Goal: Task Accomplishment & Management: Manage account settings

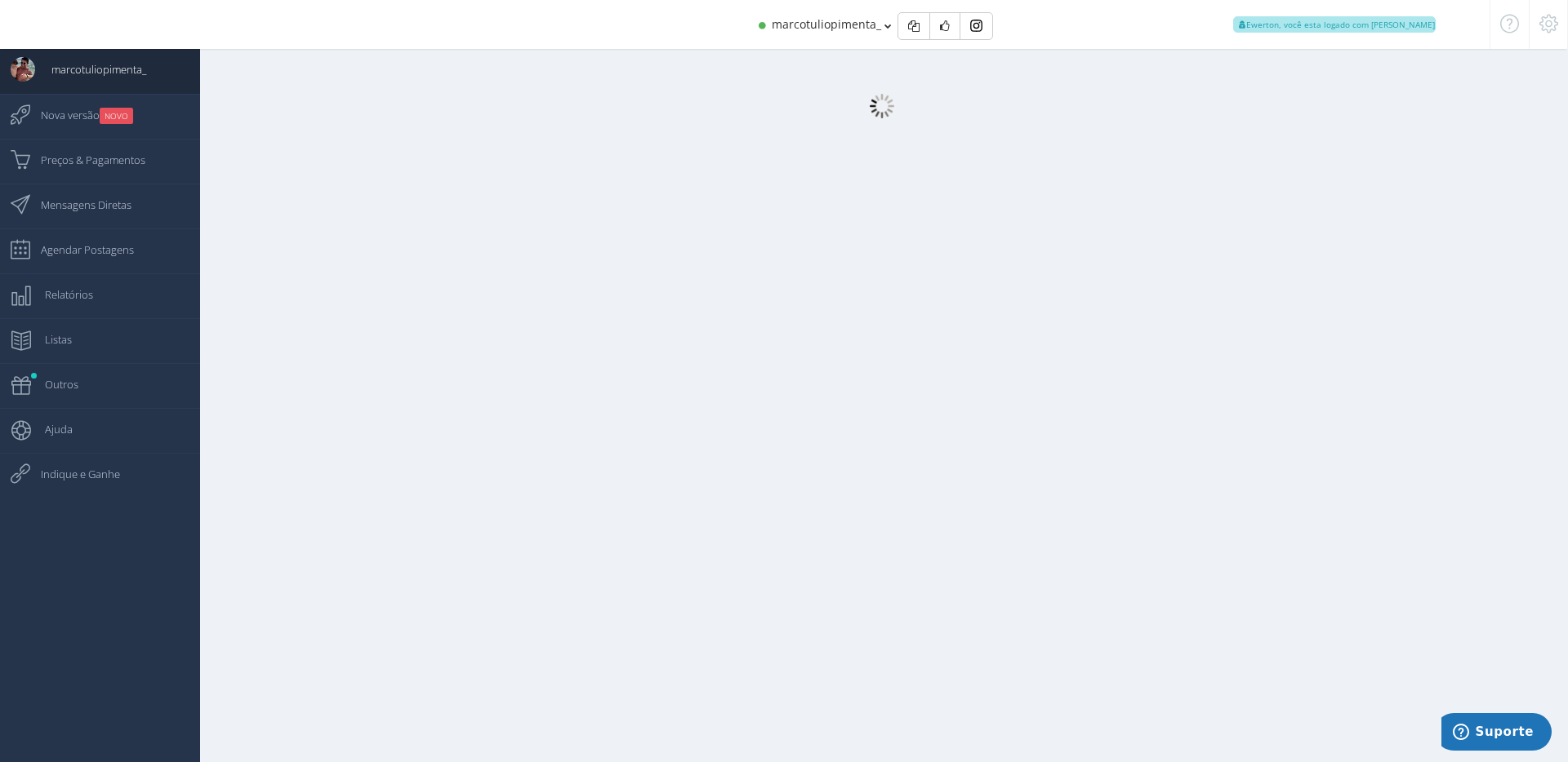
select select "female"
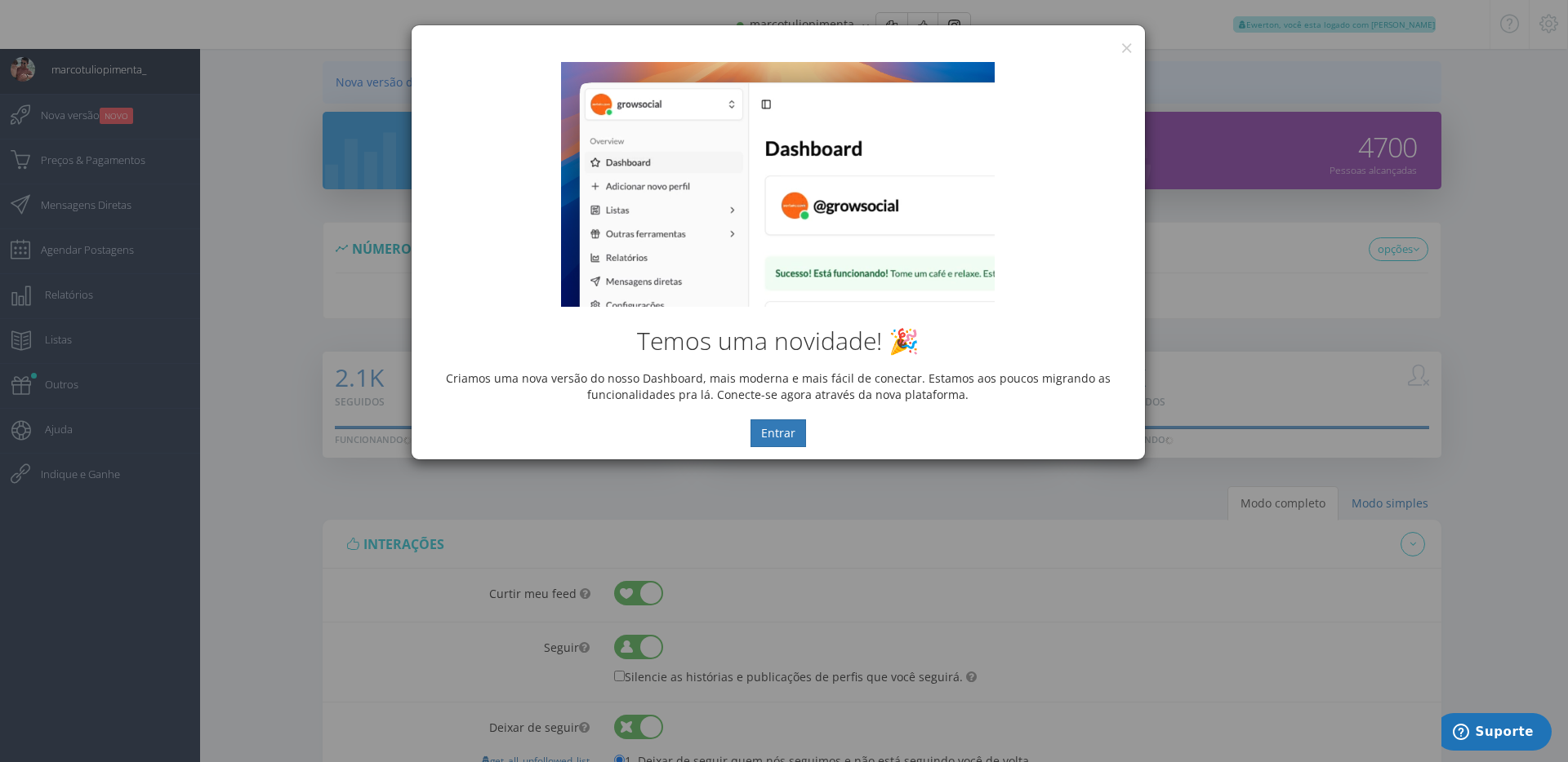
click at [1118, 50] on div "Temos uma novidade! 🎉 Criamos uma nova versão do nosso Dashboard, mais moderna …" at bounding box center [778, 254] width 733 height 410
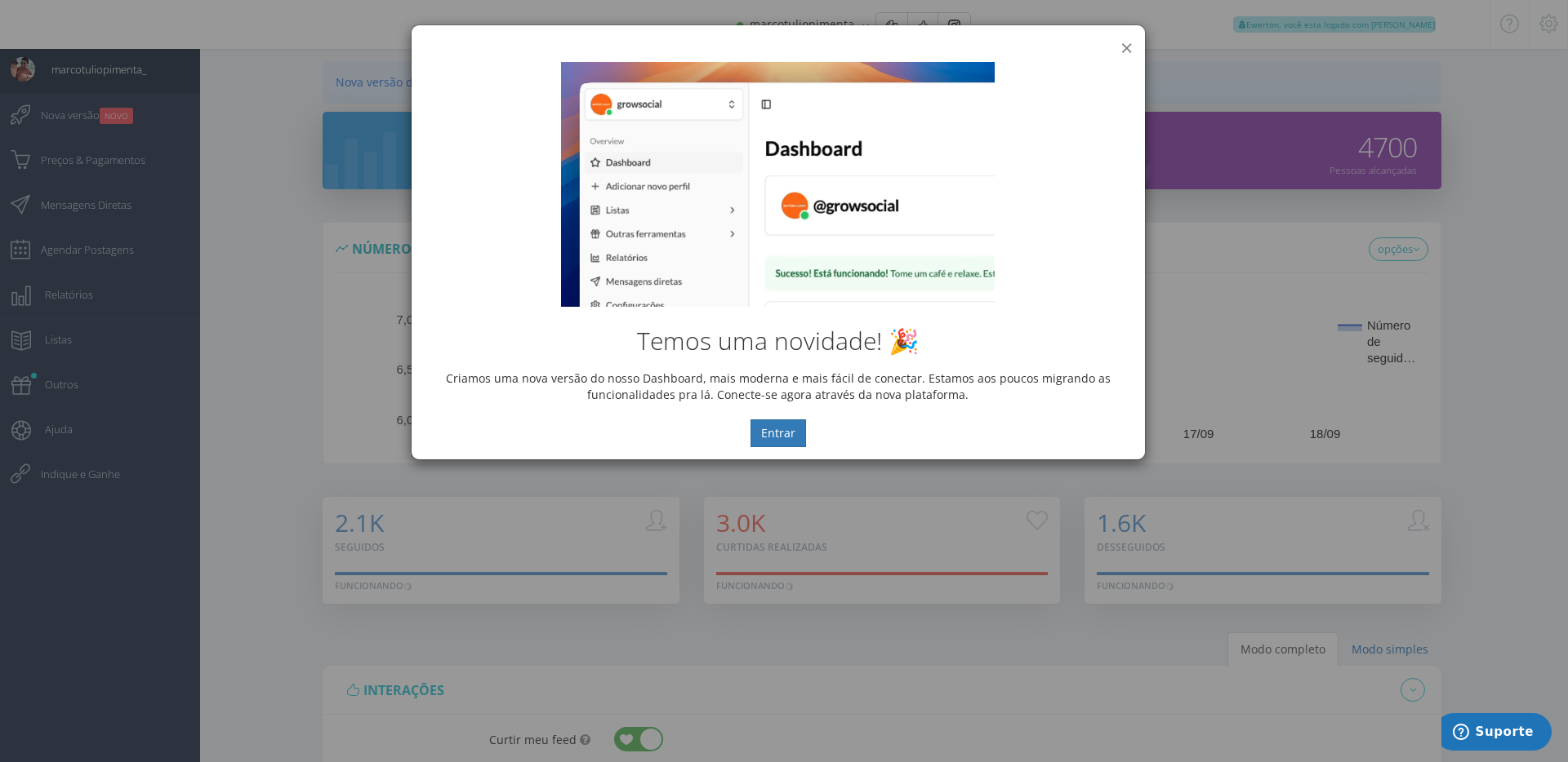
click at [1123, 46] on button "×" at bounding box center [1126, 47] width 12 height 22
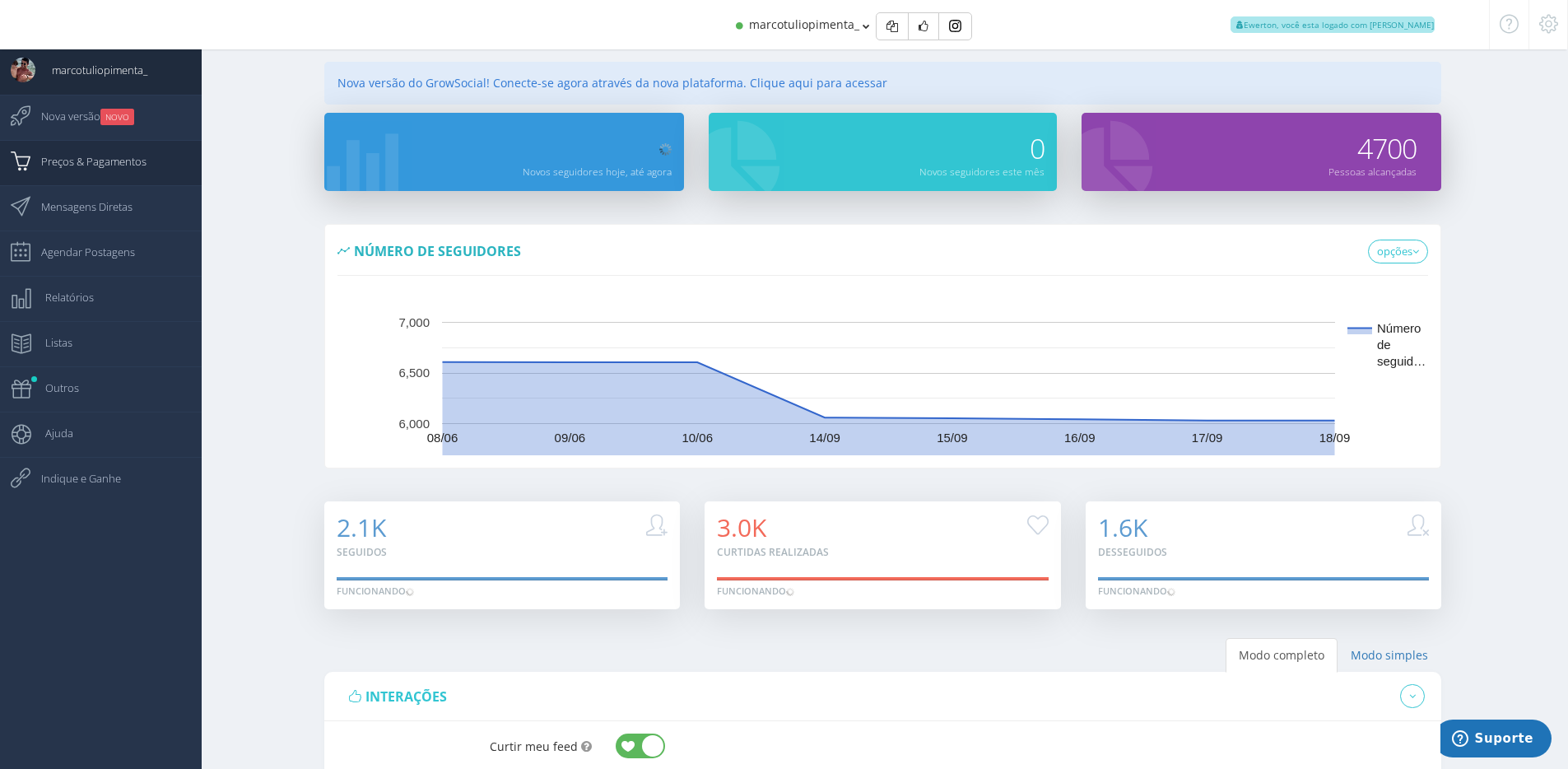
click at [108, 167] on span "Preços & Pagamentos" at bounding box center [86, 161] width 122 height 41
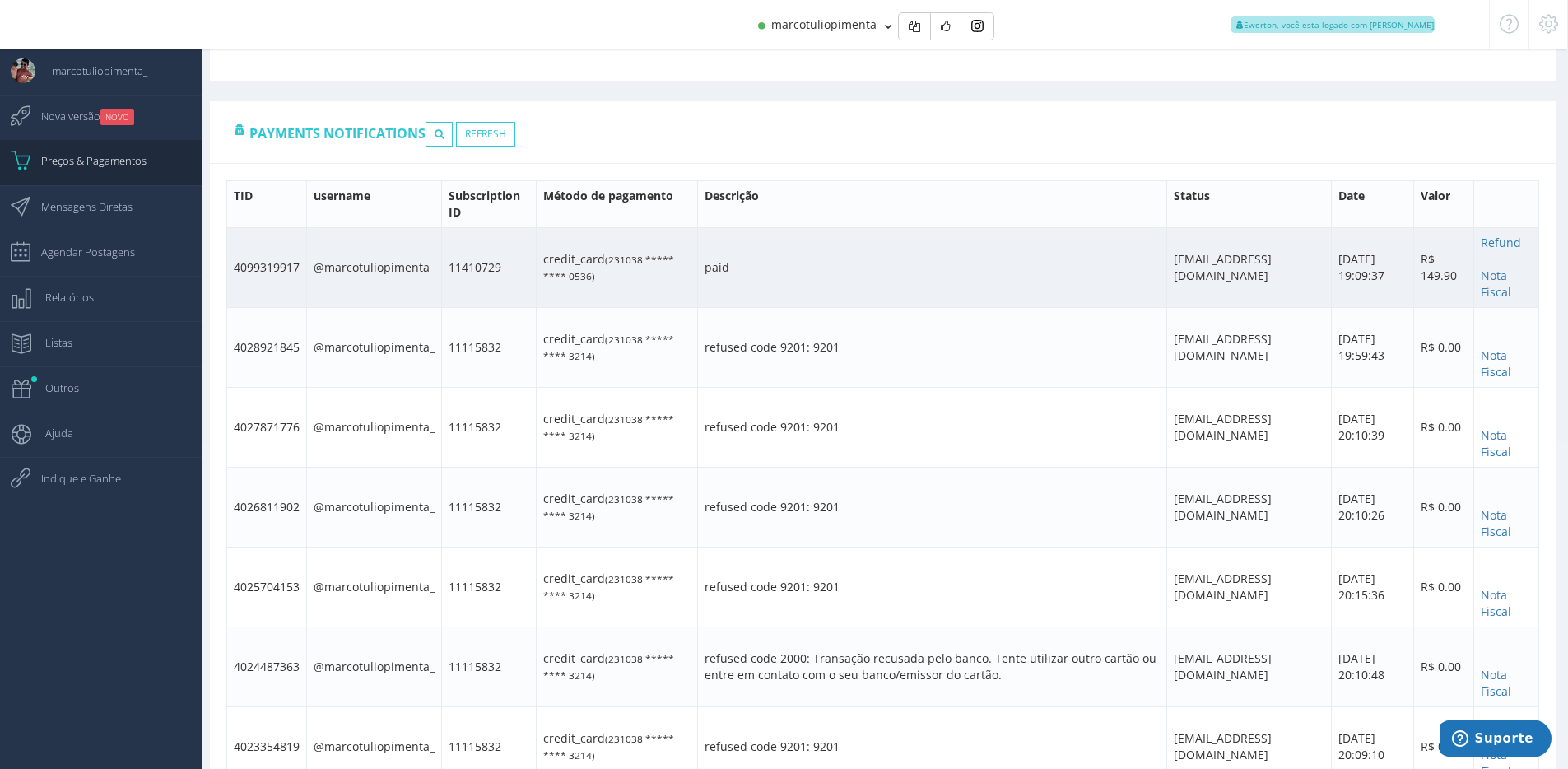
scroll to position [322, 0]
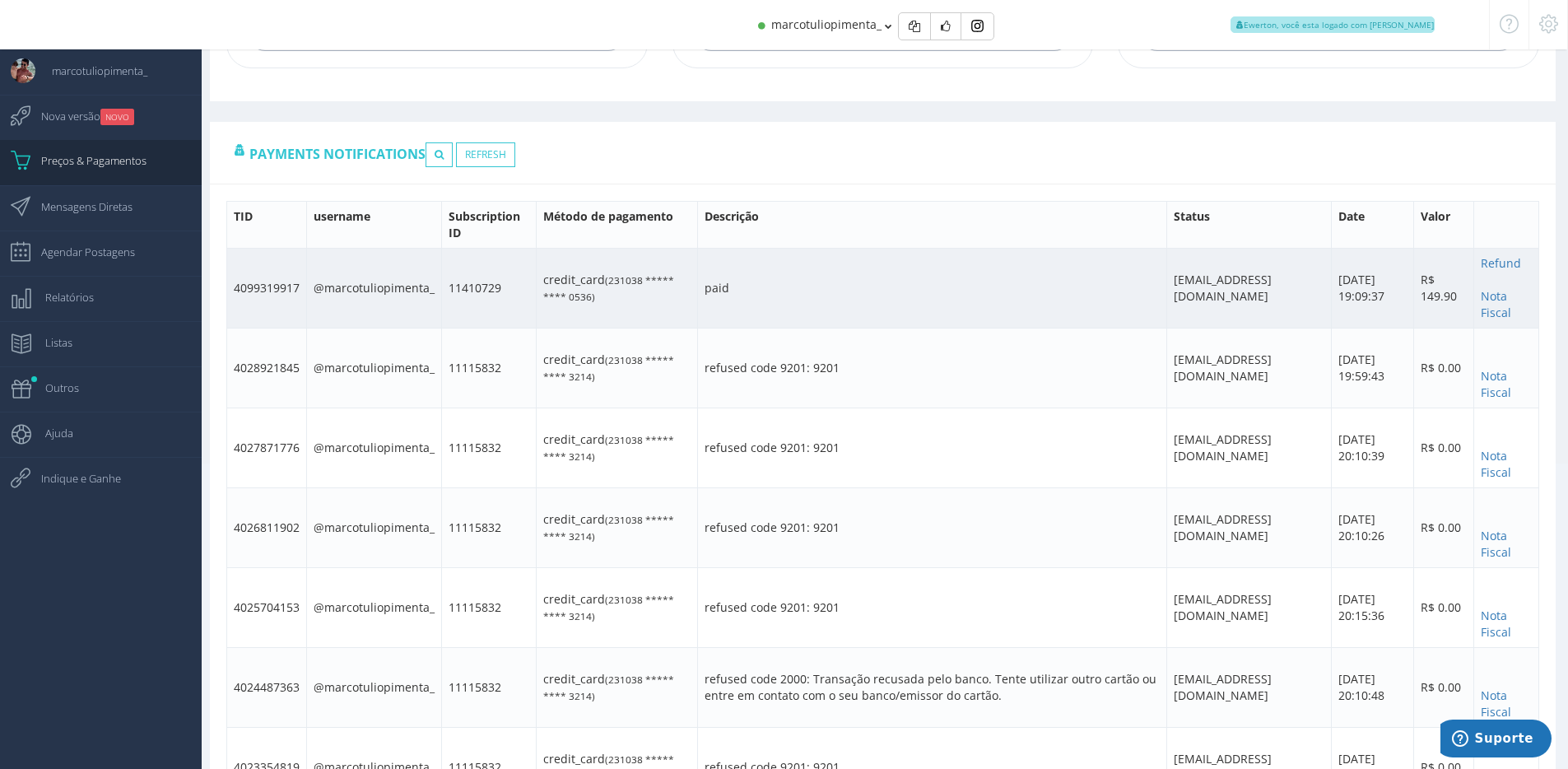
click at [281, 283] on td "4099319917" at bounding box center [267, 289] width 80 height 80
copy td "4099319917"
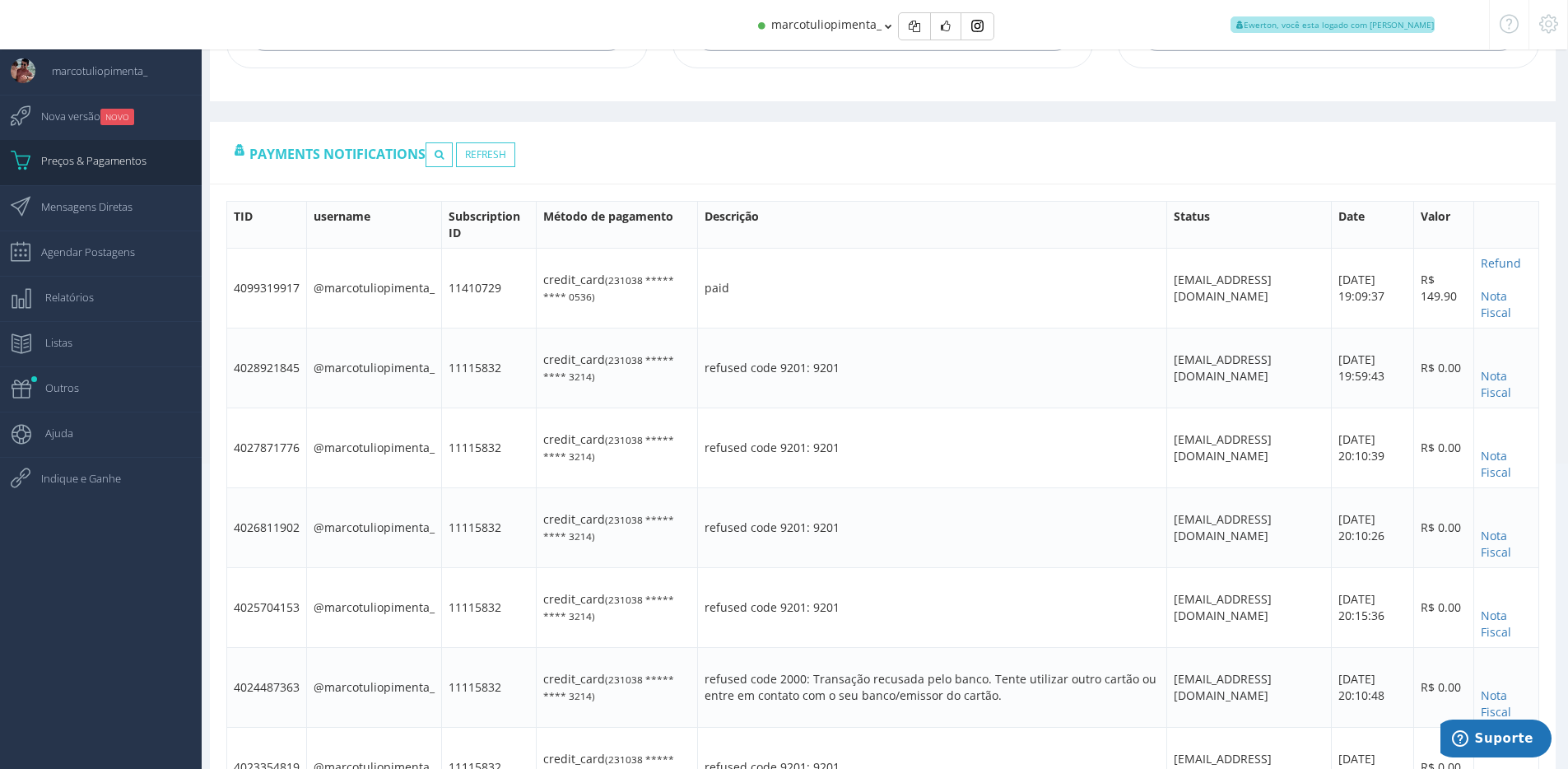
click at [1536, 21] on div at bounding box center [1548, 24] width 39 height 49
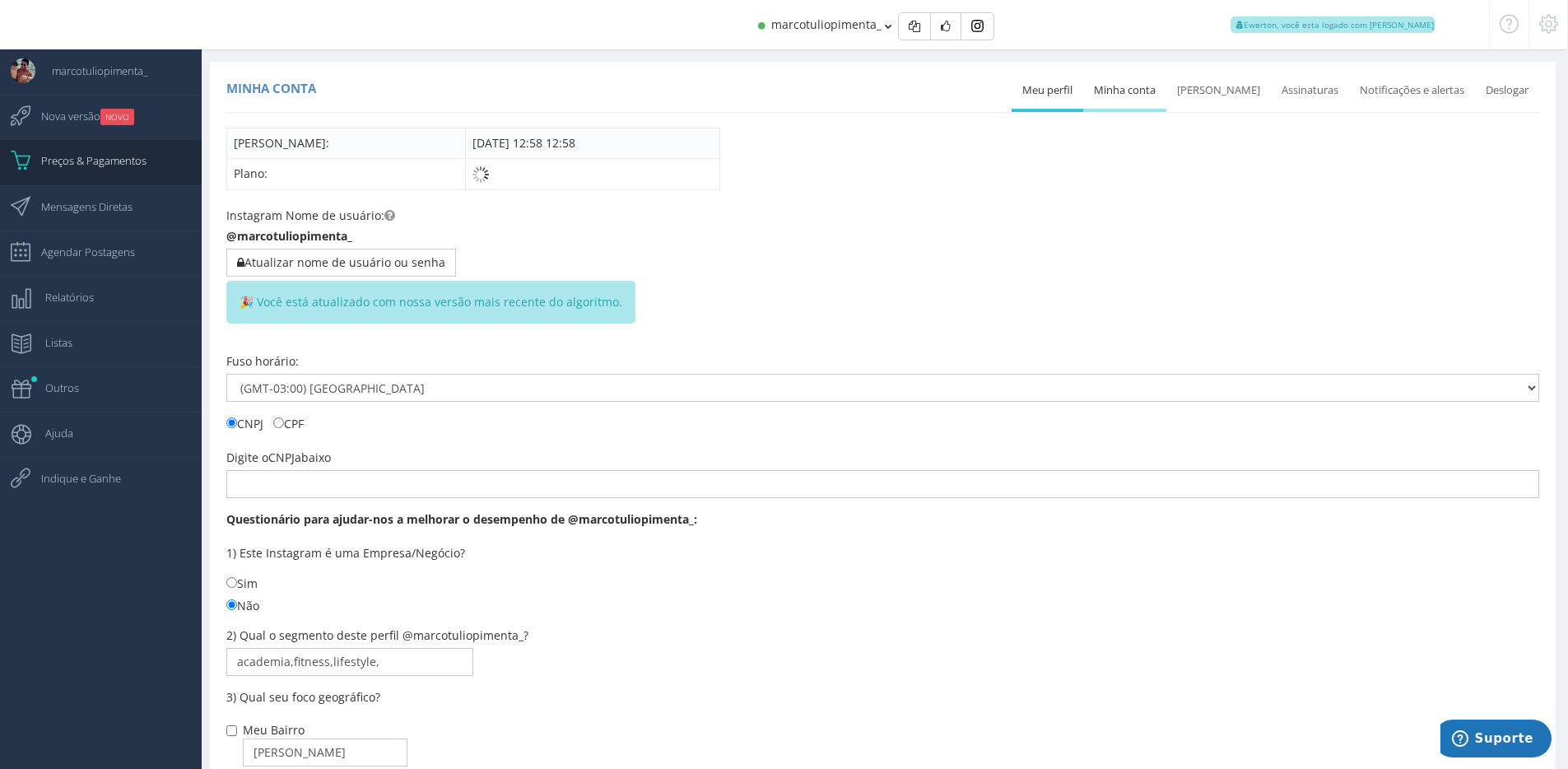
click at [1153, 93] on link "Minha conta" at bounding box center [1125, 90] width 83 height 36
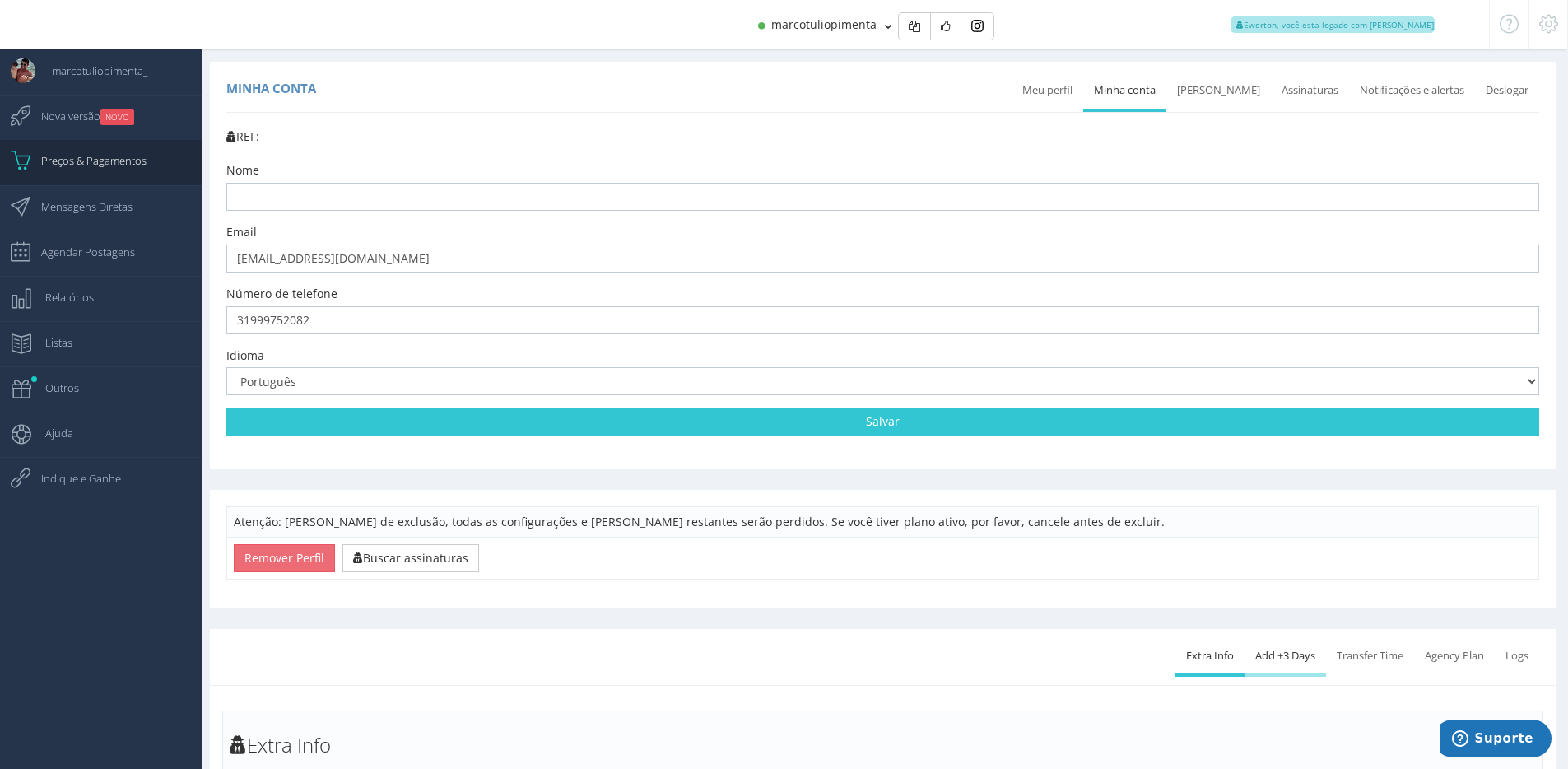
click at [1250, 660] on link "Add +3 Days" at bounding box center [1285, 655] width 82 height 36
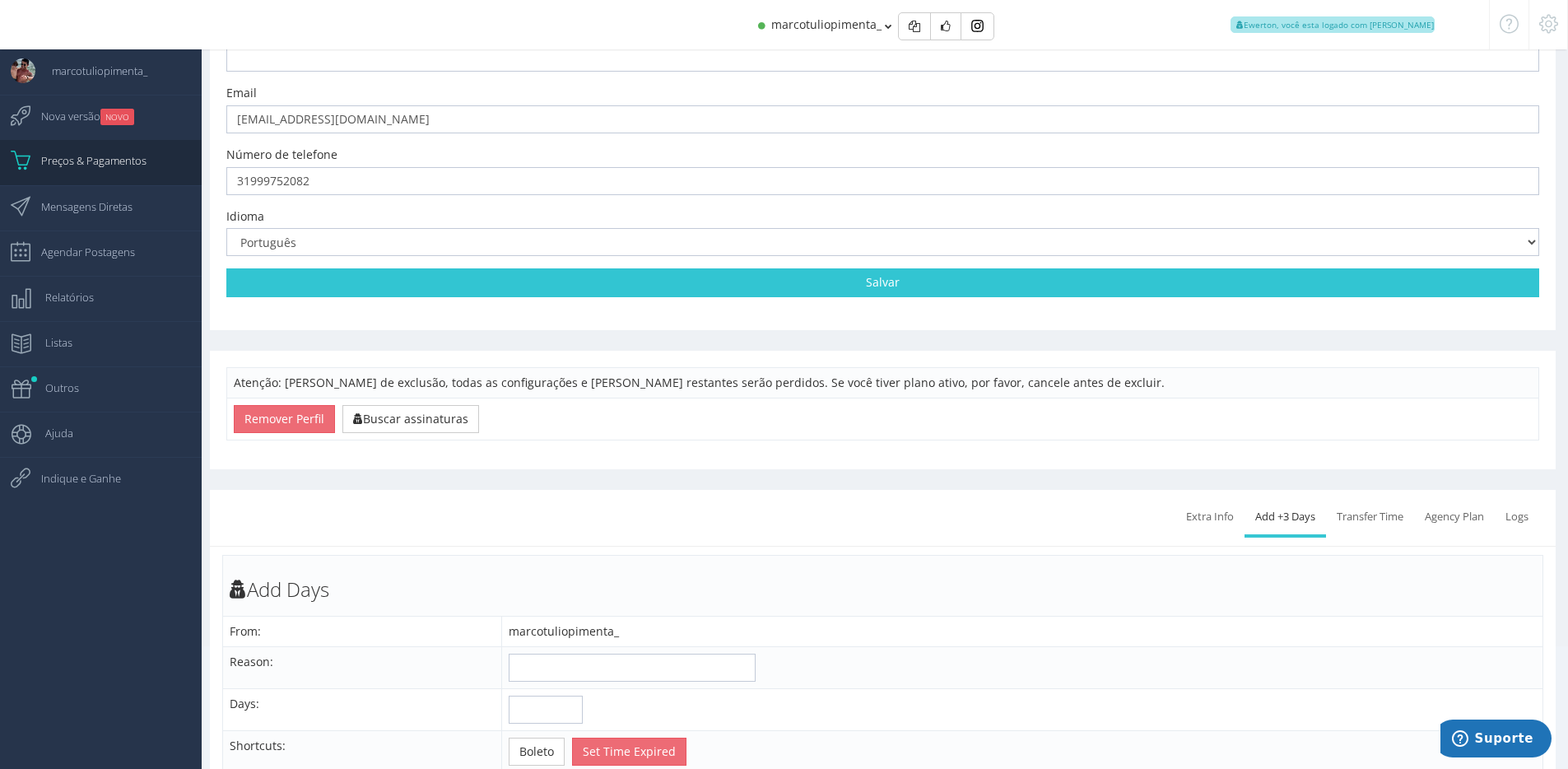
scroll to position [448, 0]
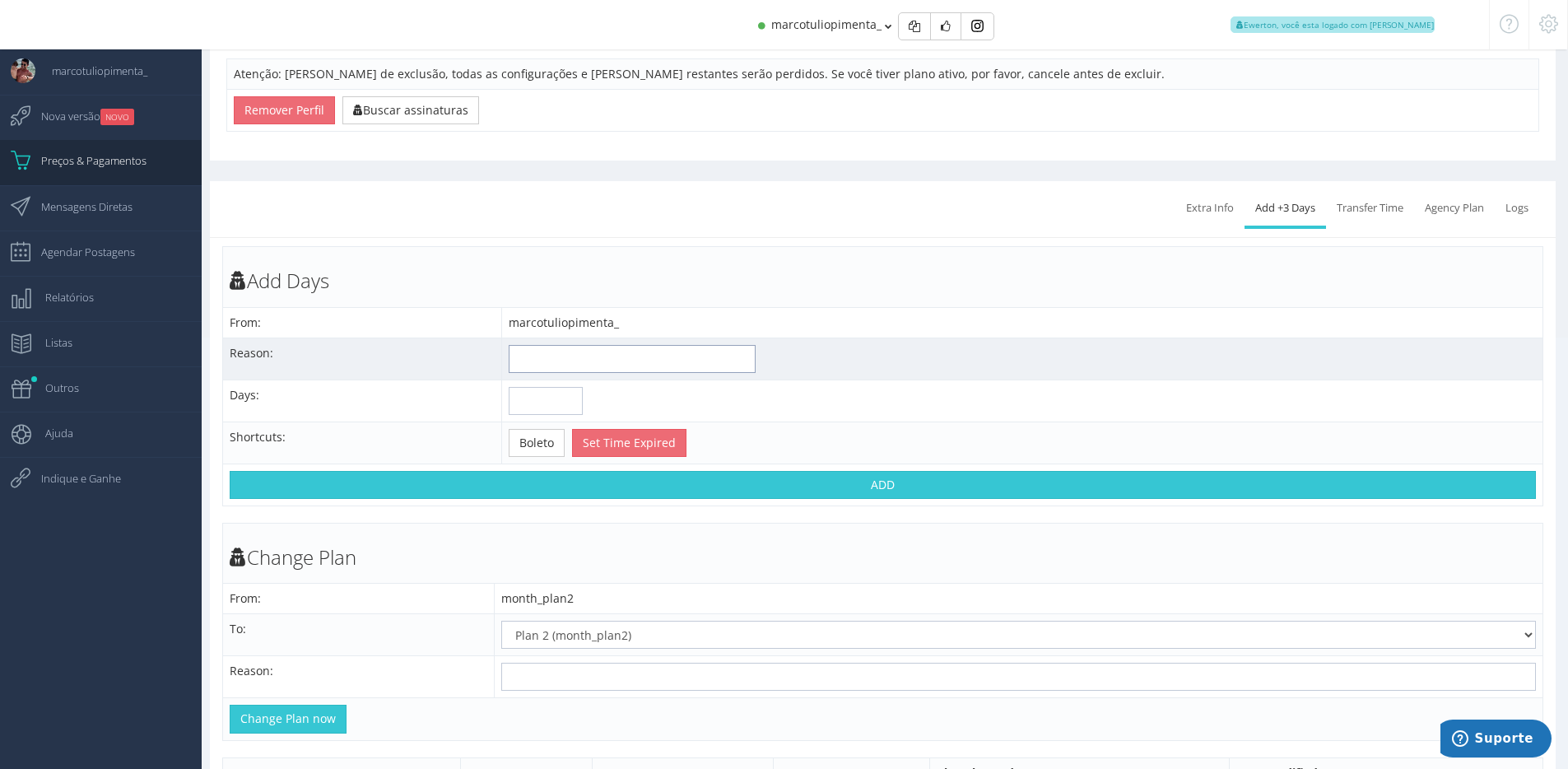
click at [567, 362] on input "text" at bounding box center [633, 359] width 247 height 28
type input "Cancelamento"
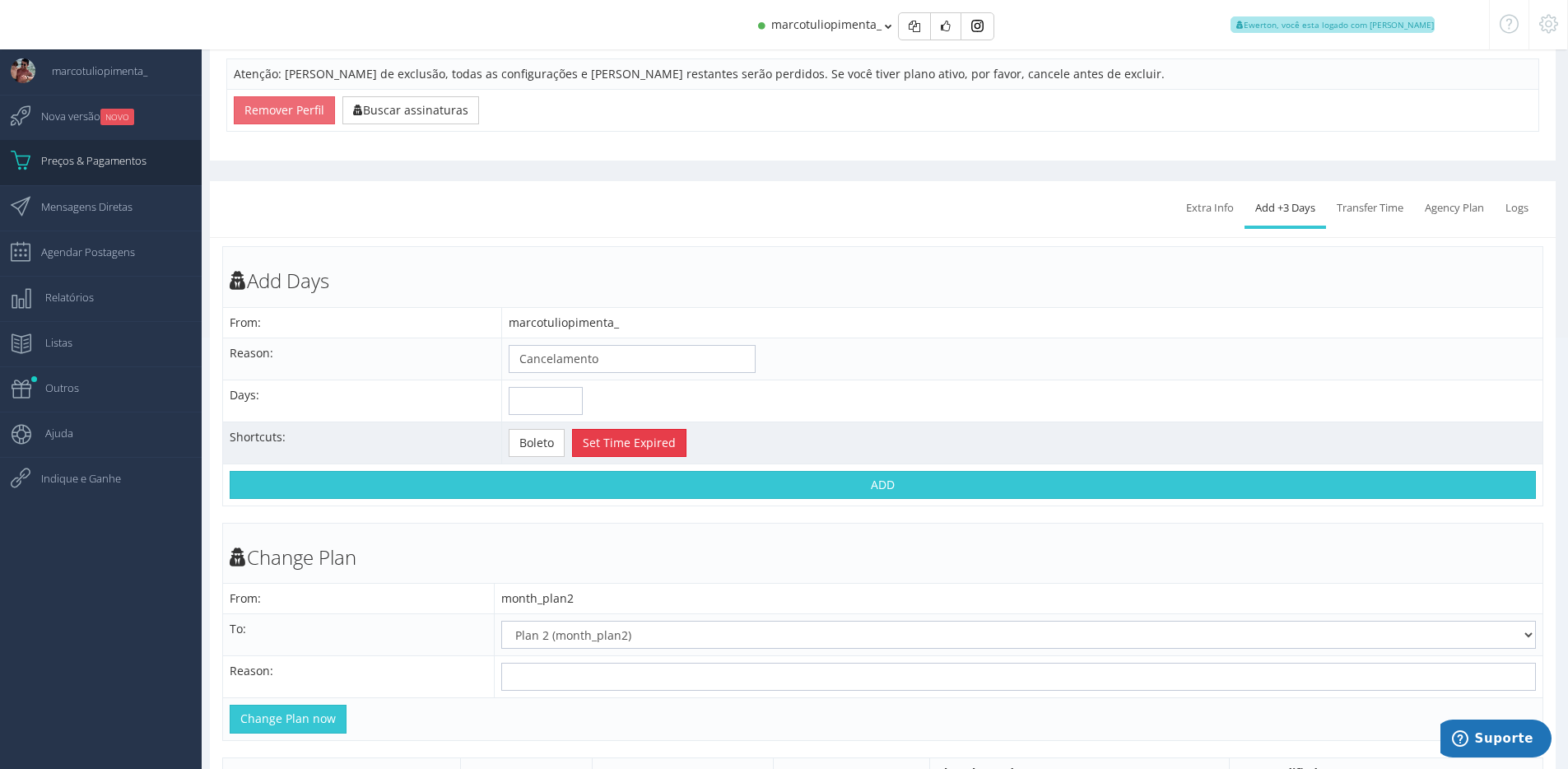
click at [601, 450] on button "Set Time Expired" at bounding box center [629, 443] width 114 height 28
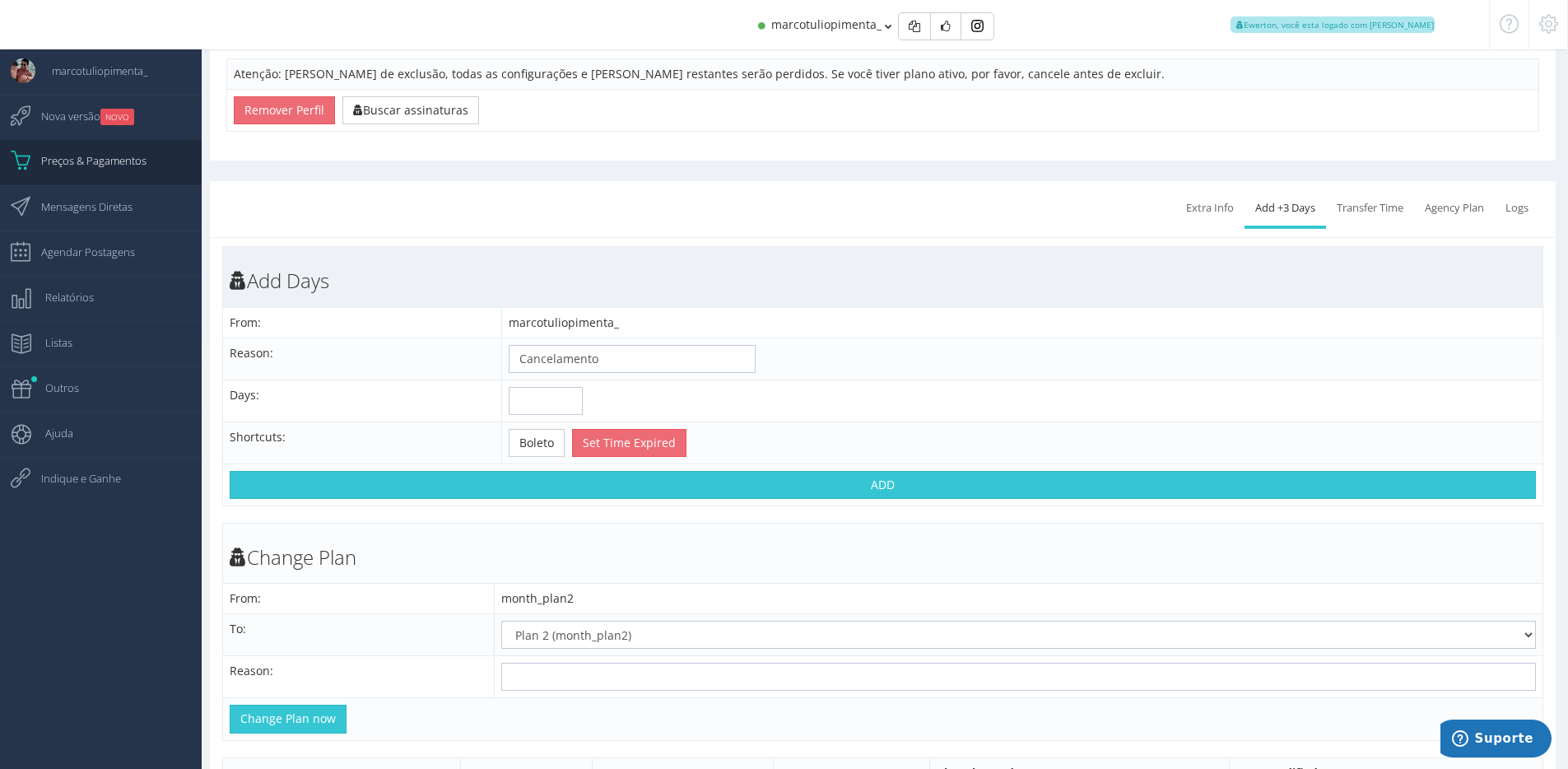
click at [955, 299] on td "Add Days" at bounding box center [883, 277] width 1320 height 60
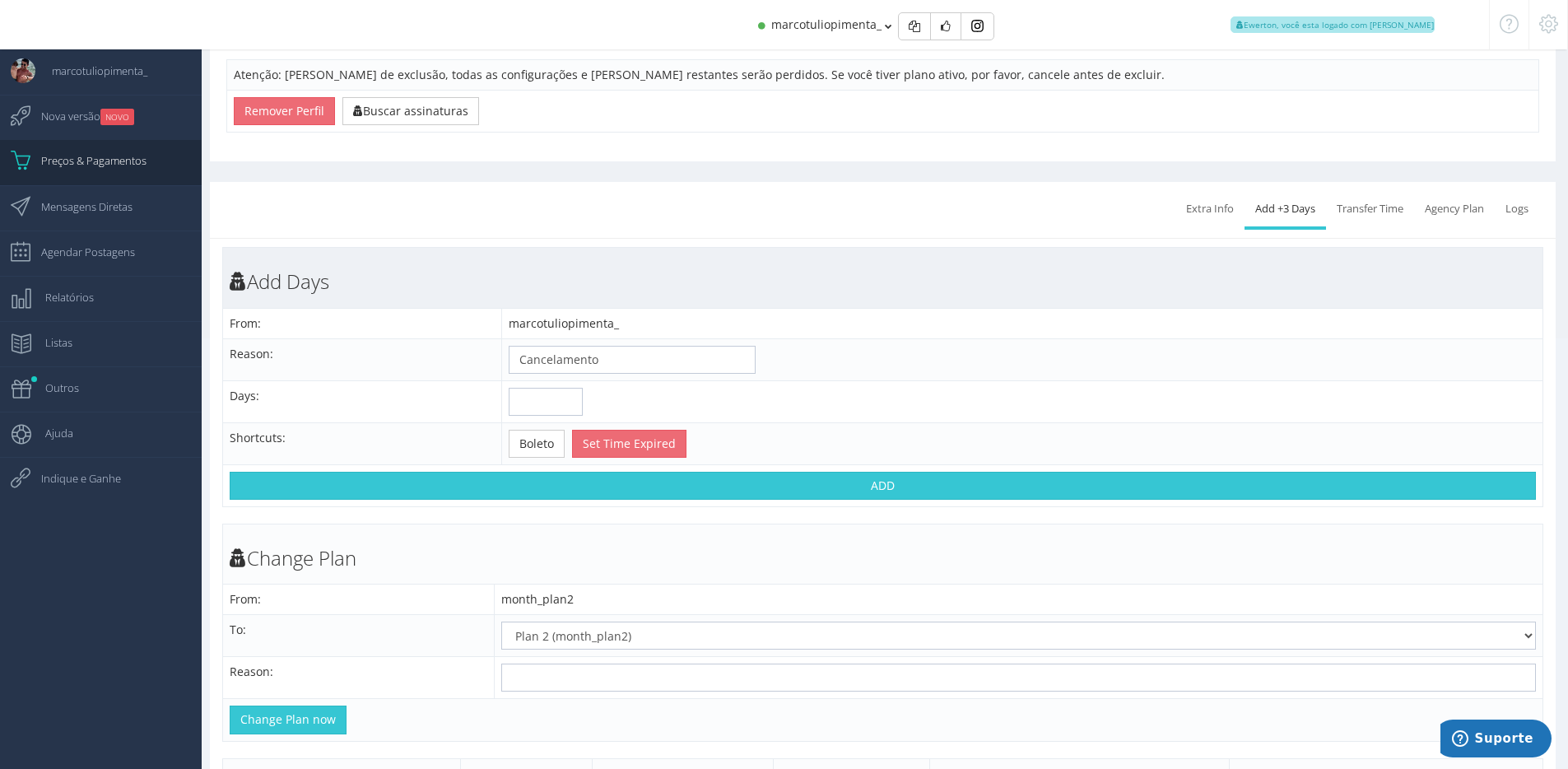
scroll to position [428, 0]
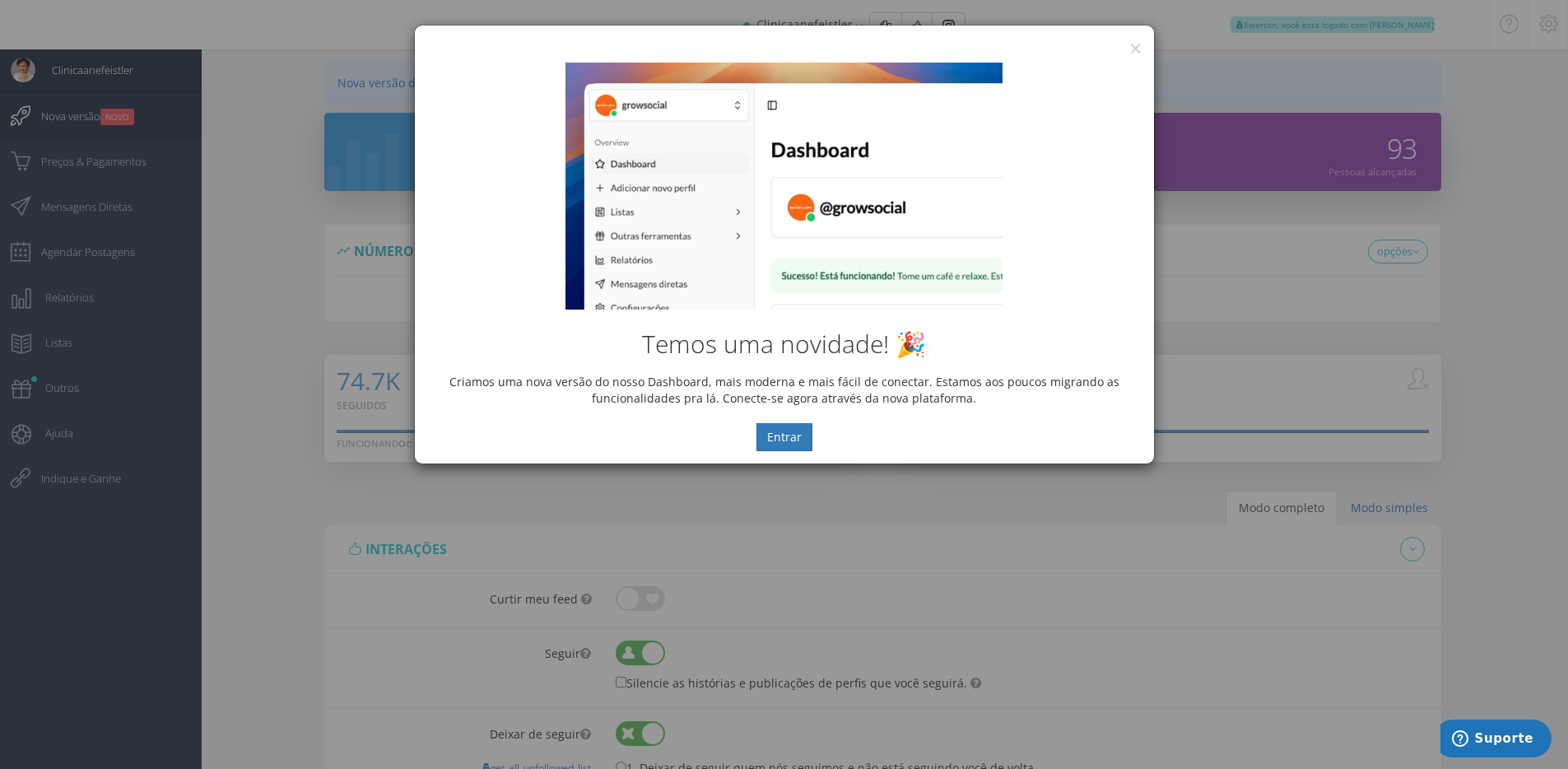
click at [144, 116] on div "× IG Grow Social Temos uma novidade! 🎉 Criamos uma nova versão do nosso Dashboa…" at bounding box center [784, 384] width 1568 height 769
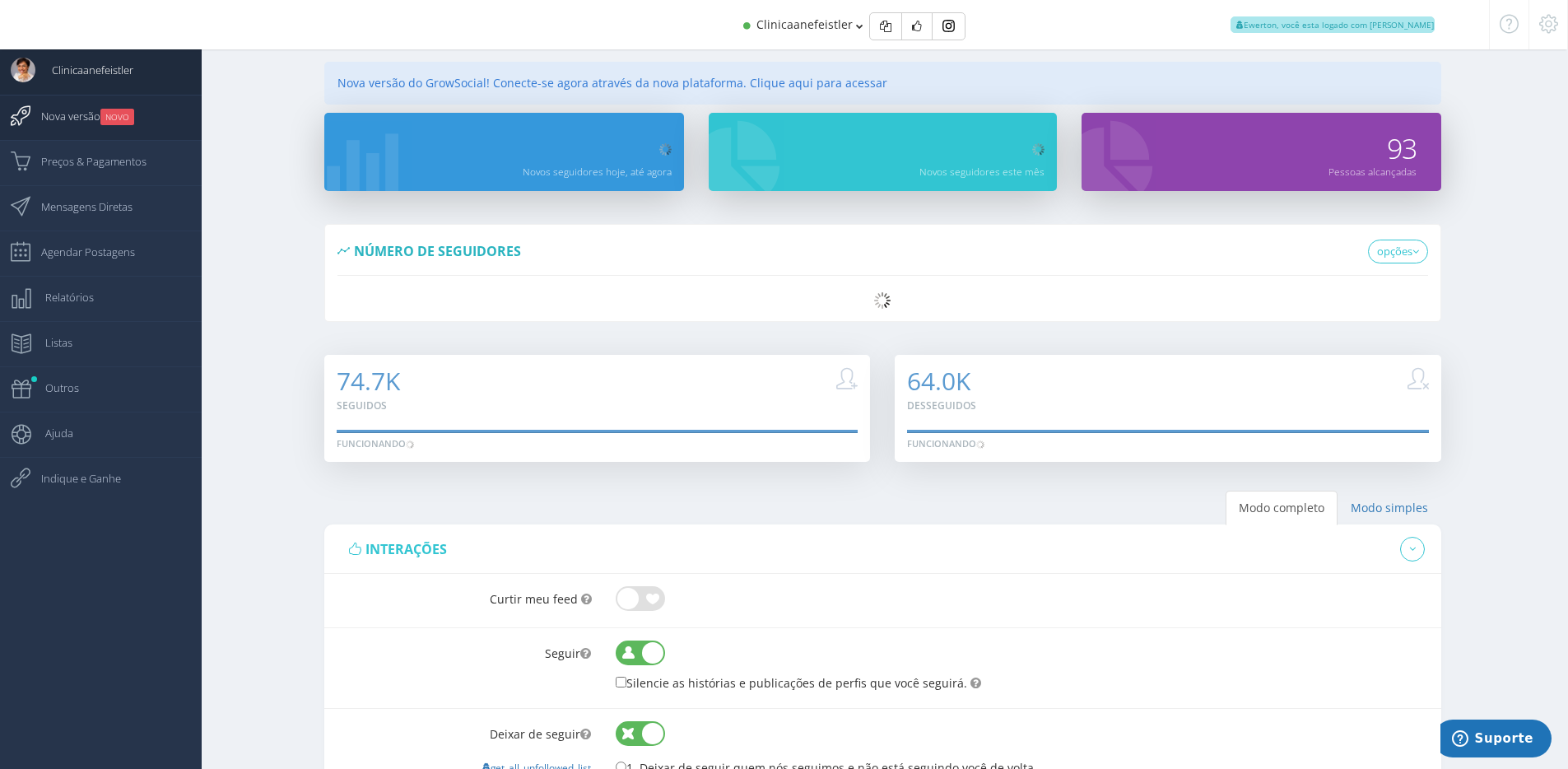
click at [124, 113] on small "NOVO" at bounding box center [117, 117] width 33 height 17
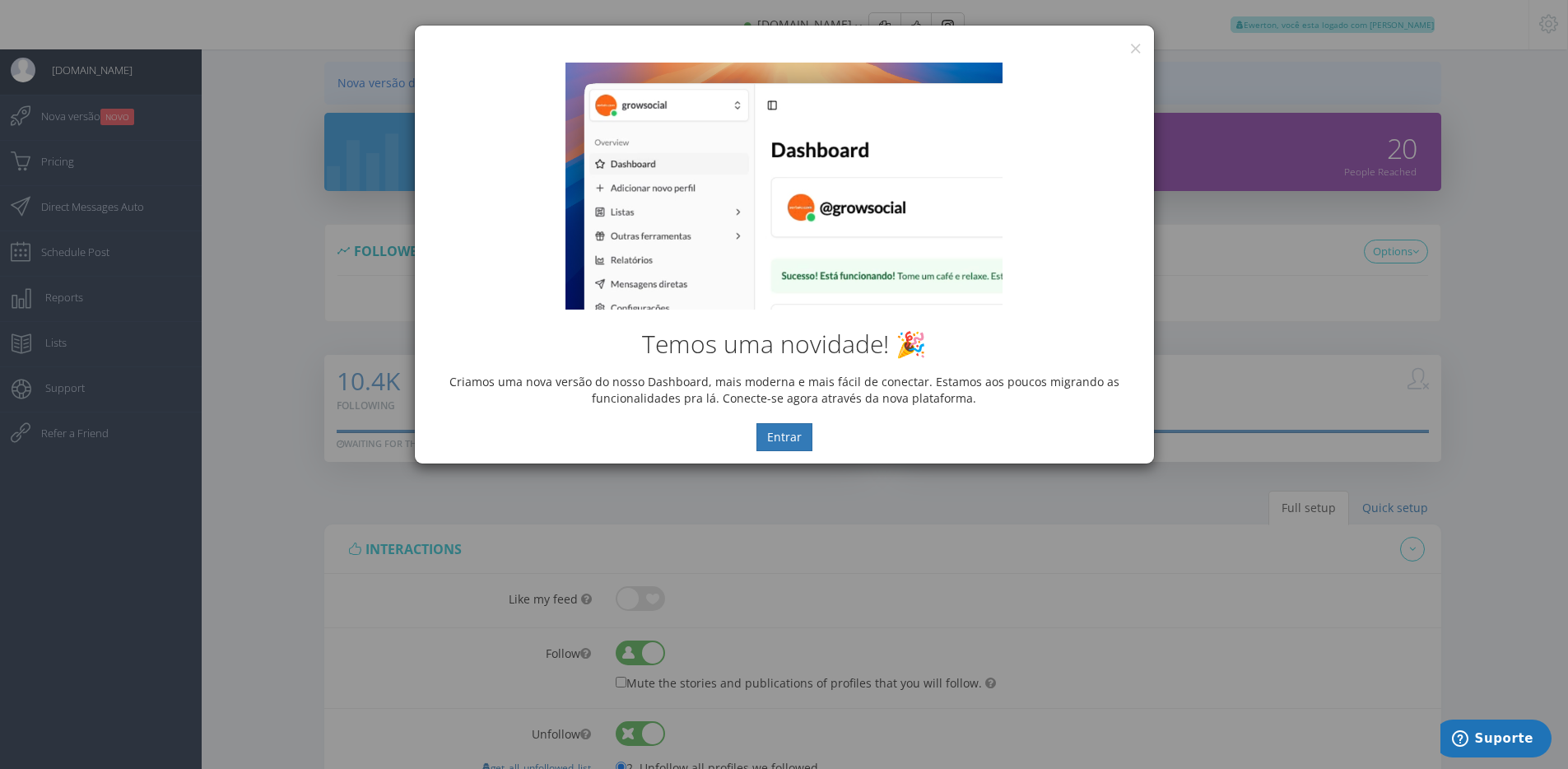
click at [1134, 50] on div "Temos uma novidade! 🎉 Criamos uma nova versão do nosso Dashboard, mais moderna …" at bounding box center [784, 256] width 739 height 413
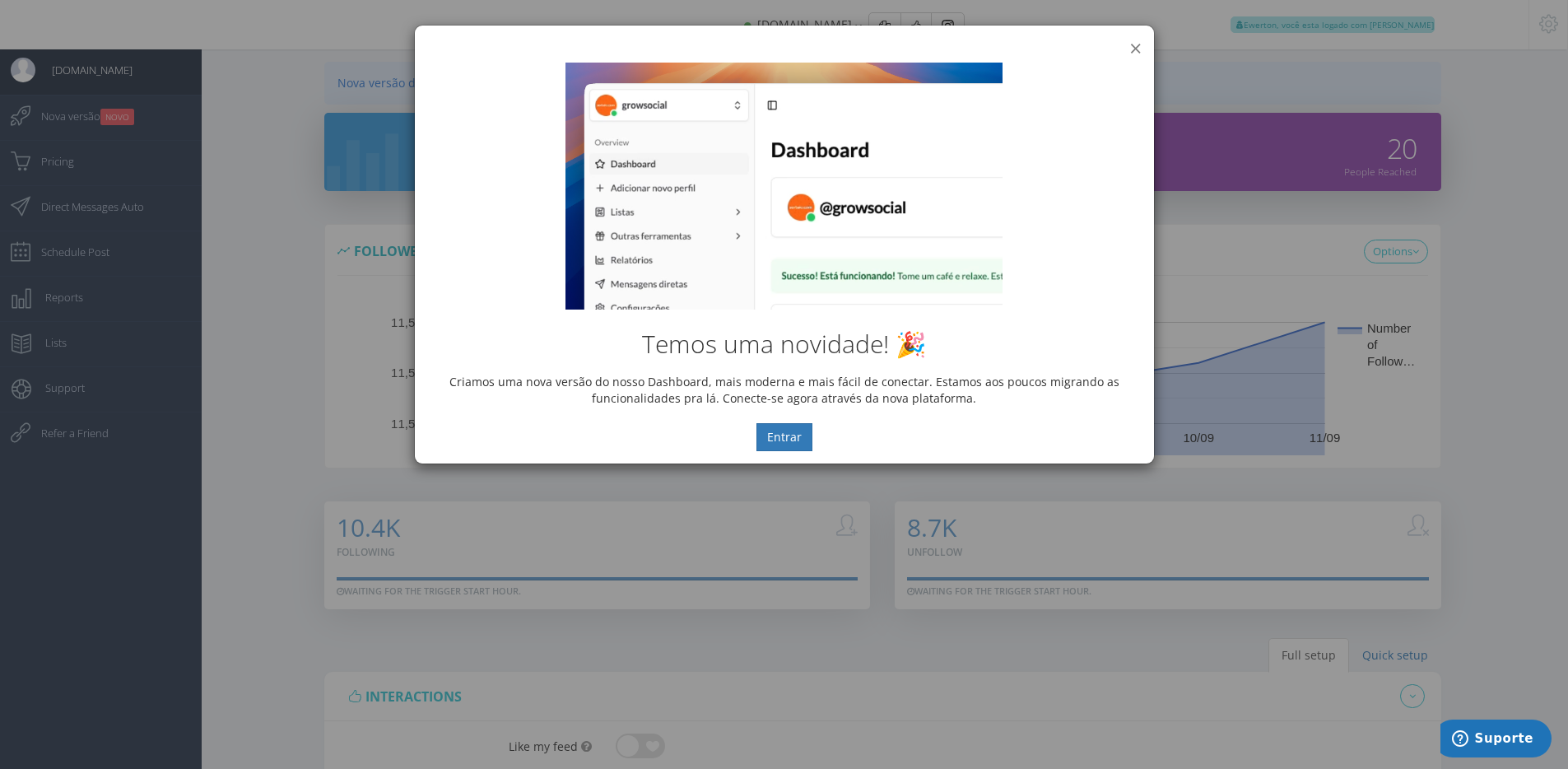
click at [1130, 45] on button "×" at bounding box center [1135, 48] width 13 height 23
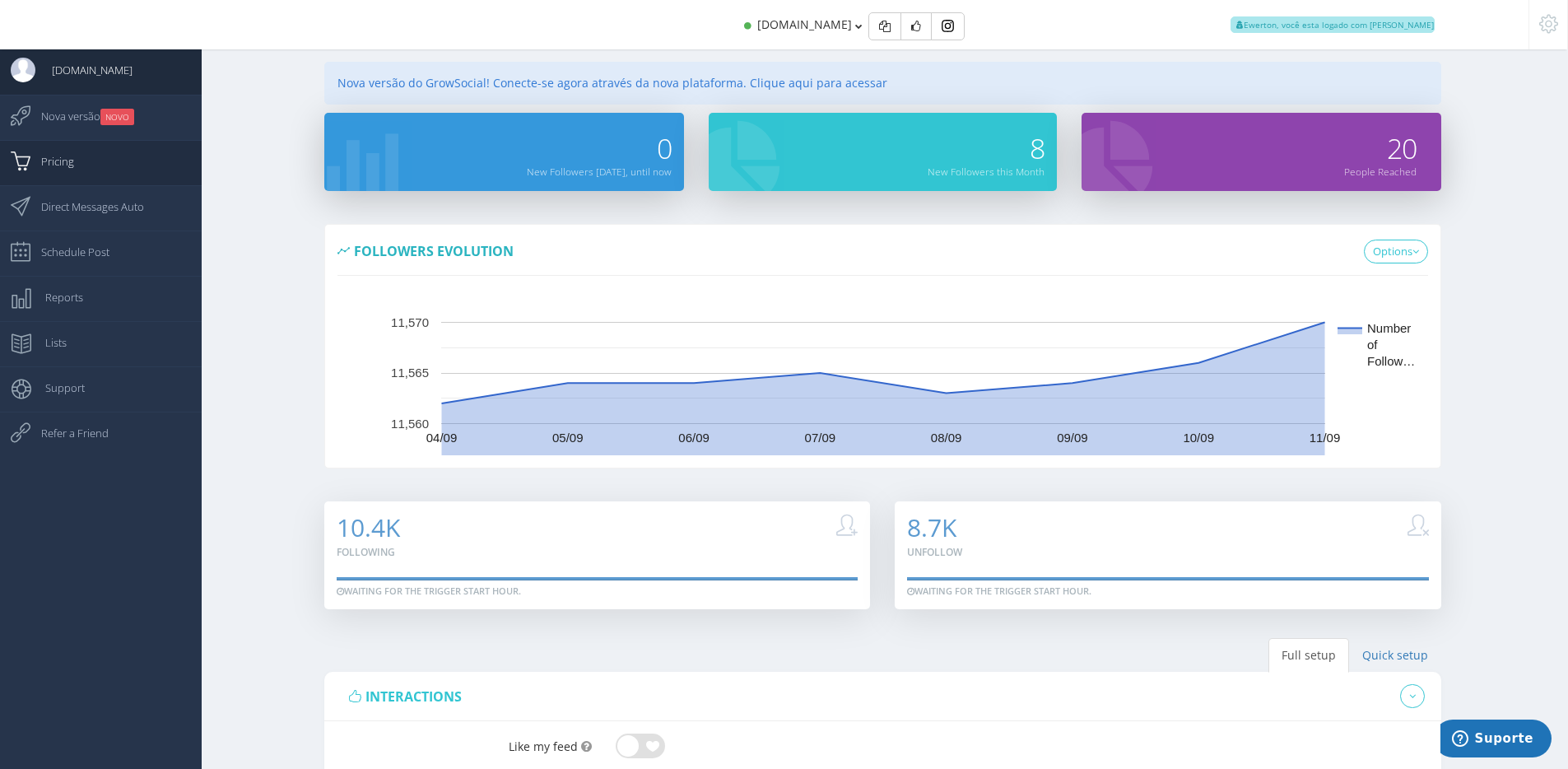
click at [122, 156] on link "Pricing" at bounding box center [101, 163] width 202 height 45
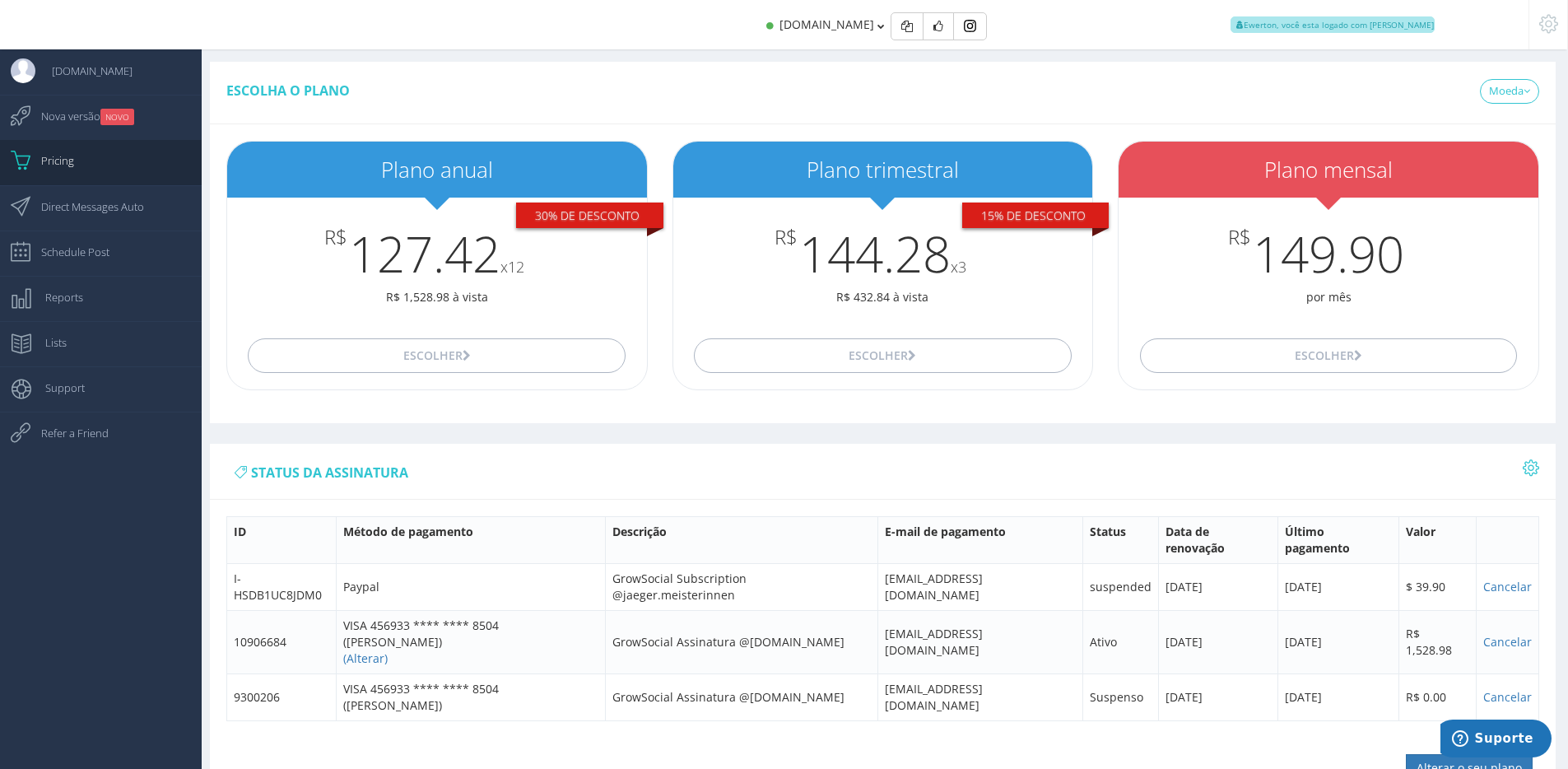
click at [713, 35] on div "jaegermeister.in Ewerton, você esta logado com Suporte" at bounding box center [784, 24] width 1410 height 49
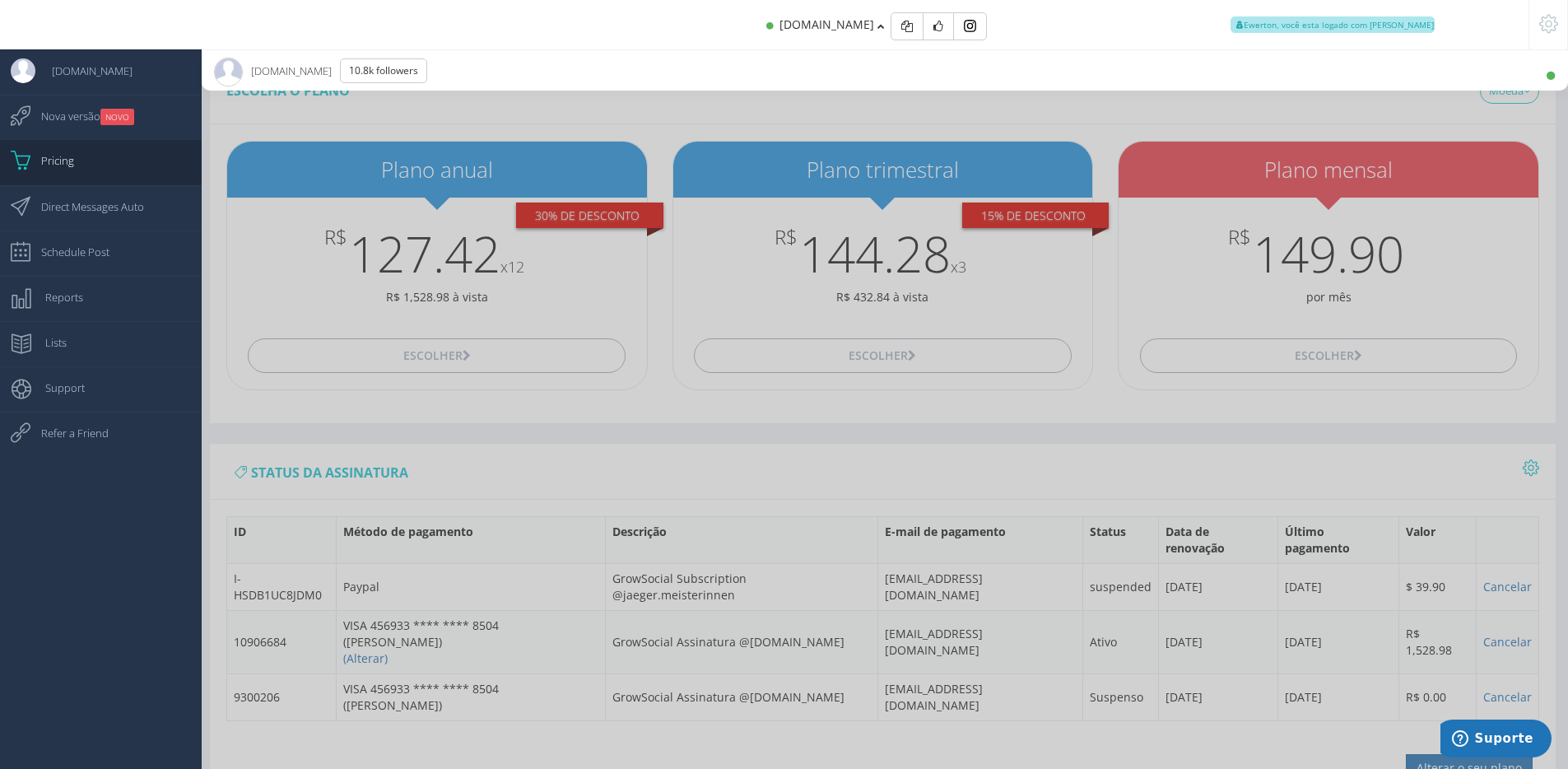
click at [710, 40] on div "jaegermeister.in Ewerton, você esta logado com Suporte" at bounding box center [784, 24] width 1410 height 49
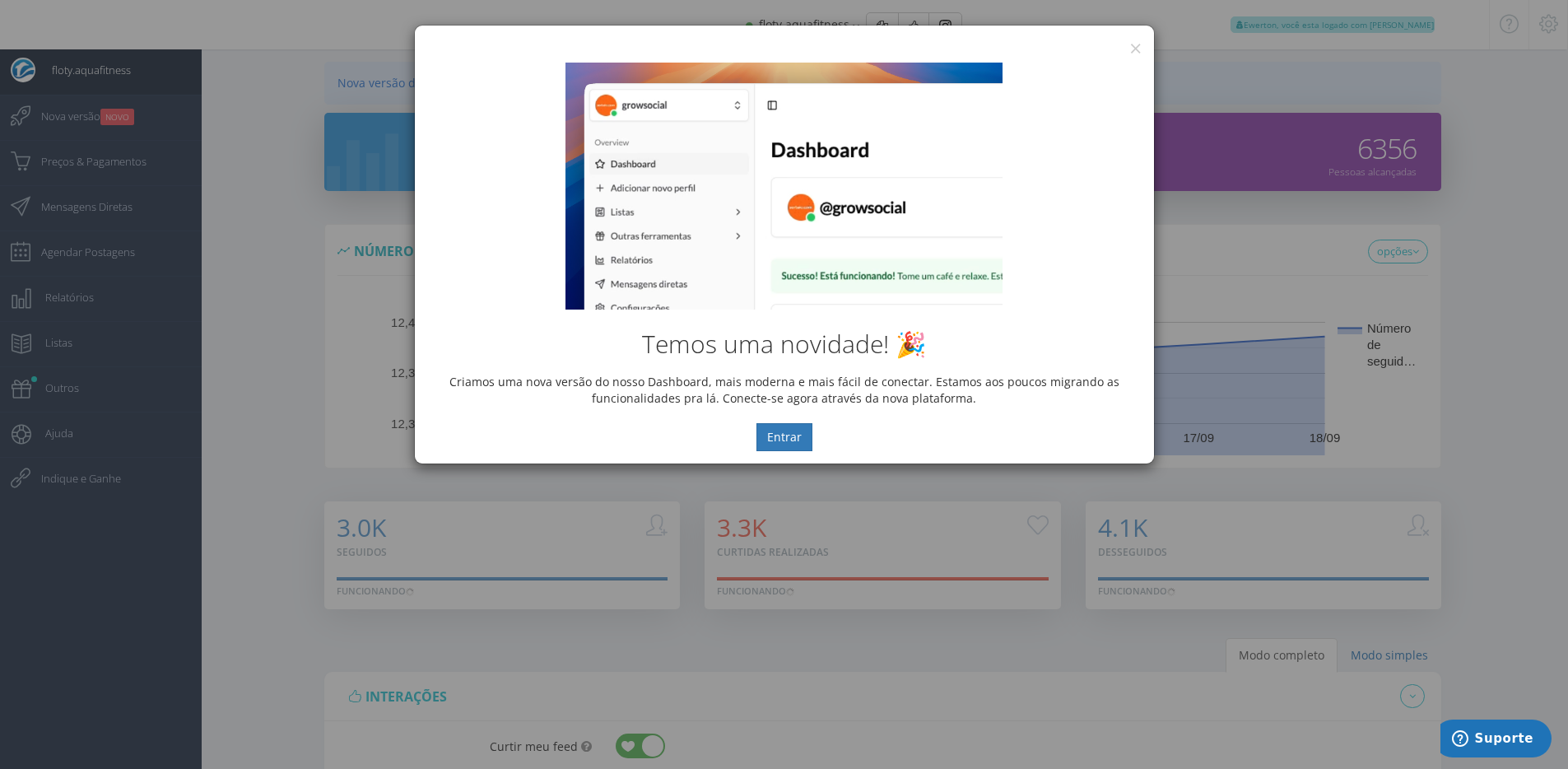
click at [1129, 52] on div "Temos uma novidade! 🎉 Criamos uma nova versão do nosso Dashboard, mais moderna …" at bounding box center [784, 256] width 739 height 413
click at [1133, 47] on button "×" at bounding box center [1135, 48] width 13 height 23
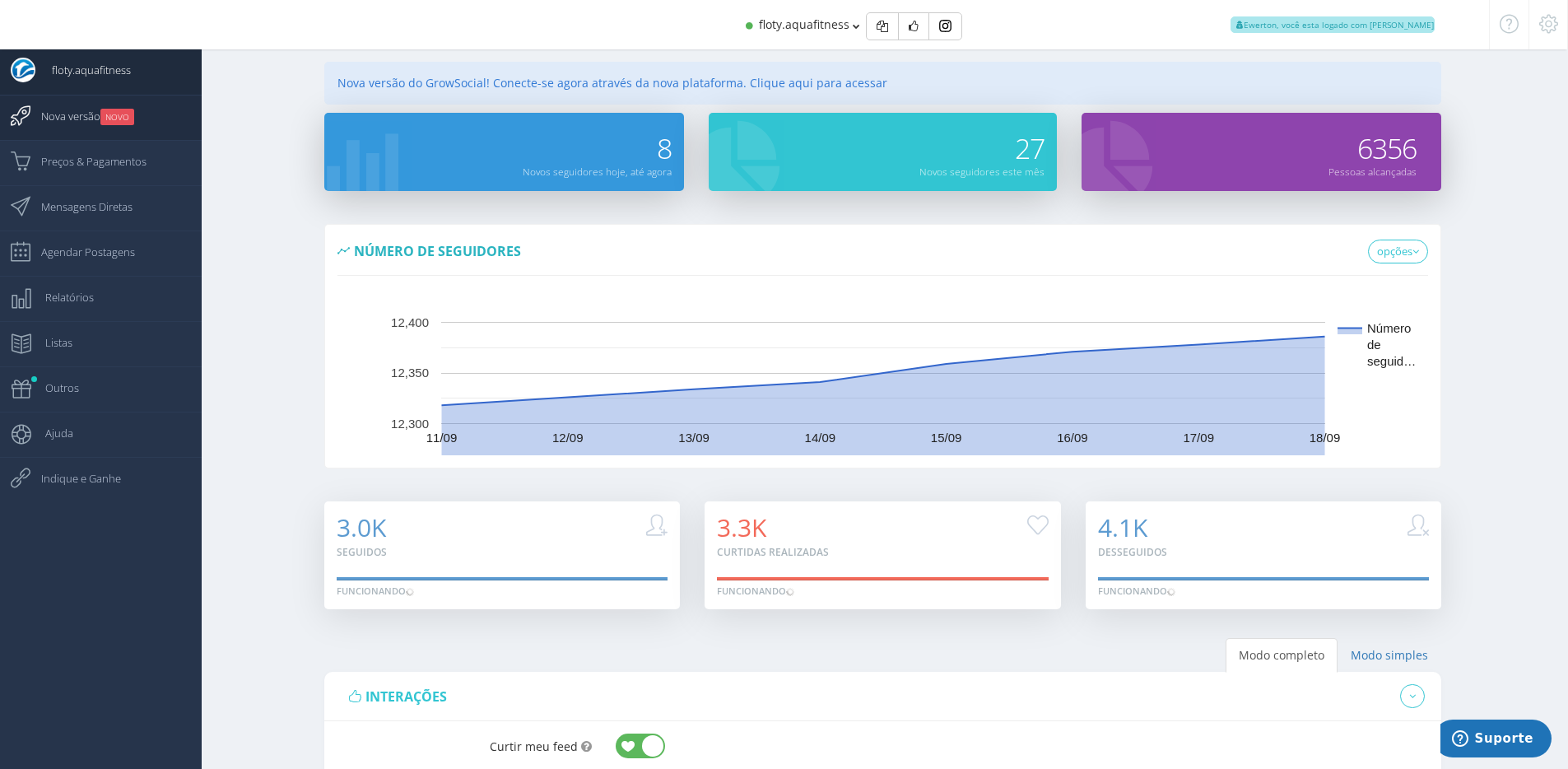
click at [115, 117] on small "NOVO" at bounding box center [117, 117] width 33 height 17
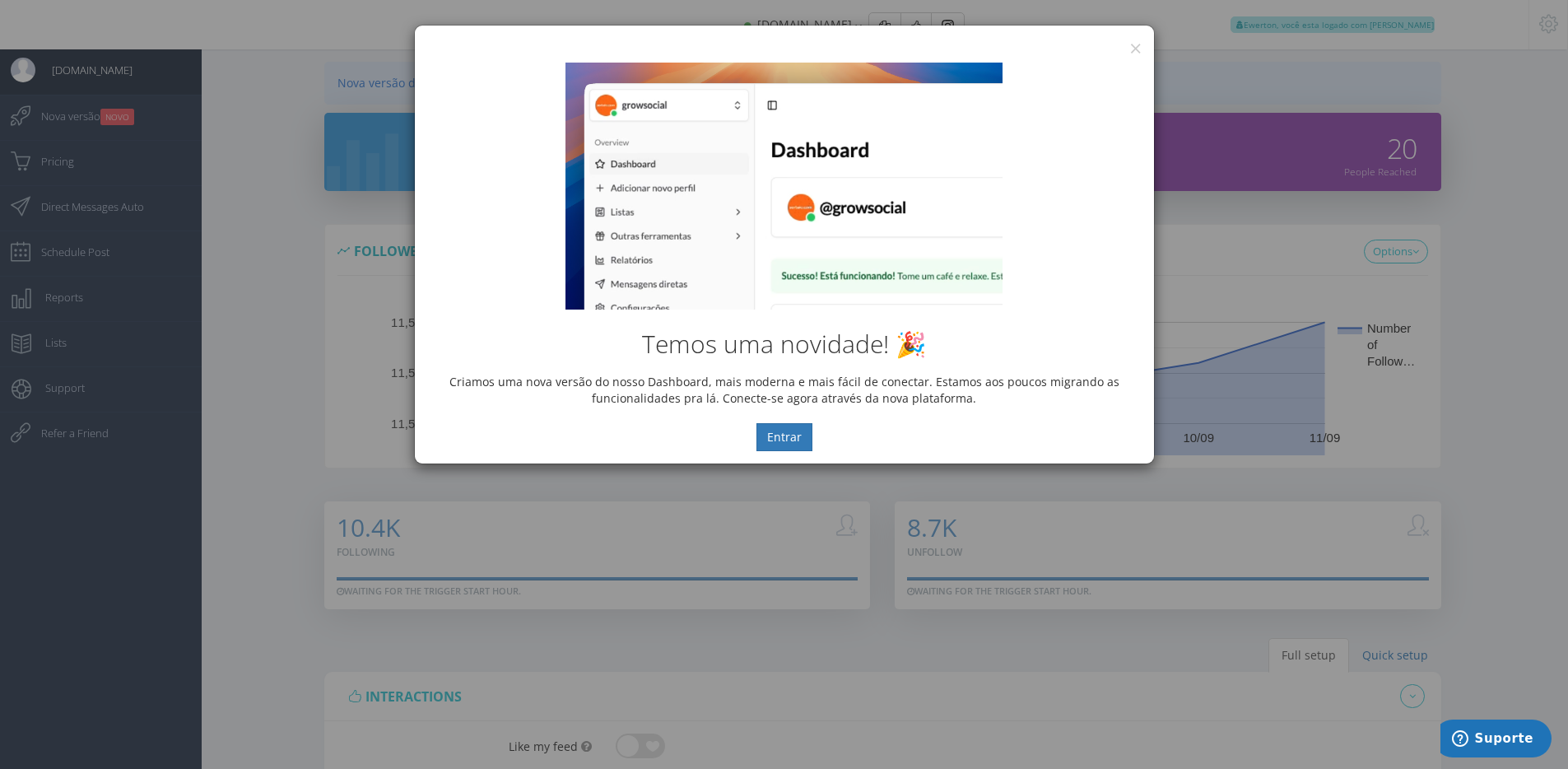
click at [1142, 54] on div "Temos uma novidade! 🎉 Criamos uma nova versão do nosso Dashboard, mais moderna …" at bounding box center [784, 256] width 739 height 413
click at [1137, 46] on button "×" at bounding box center [1135, 48] width 13 height 23
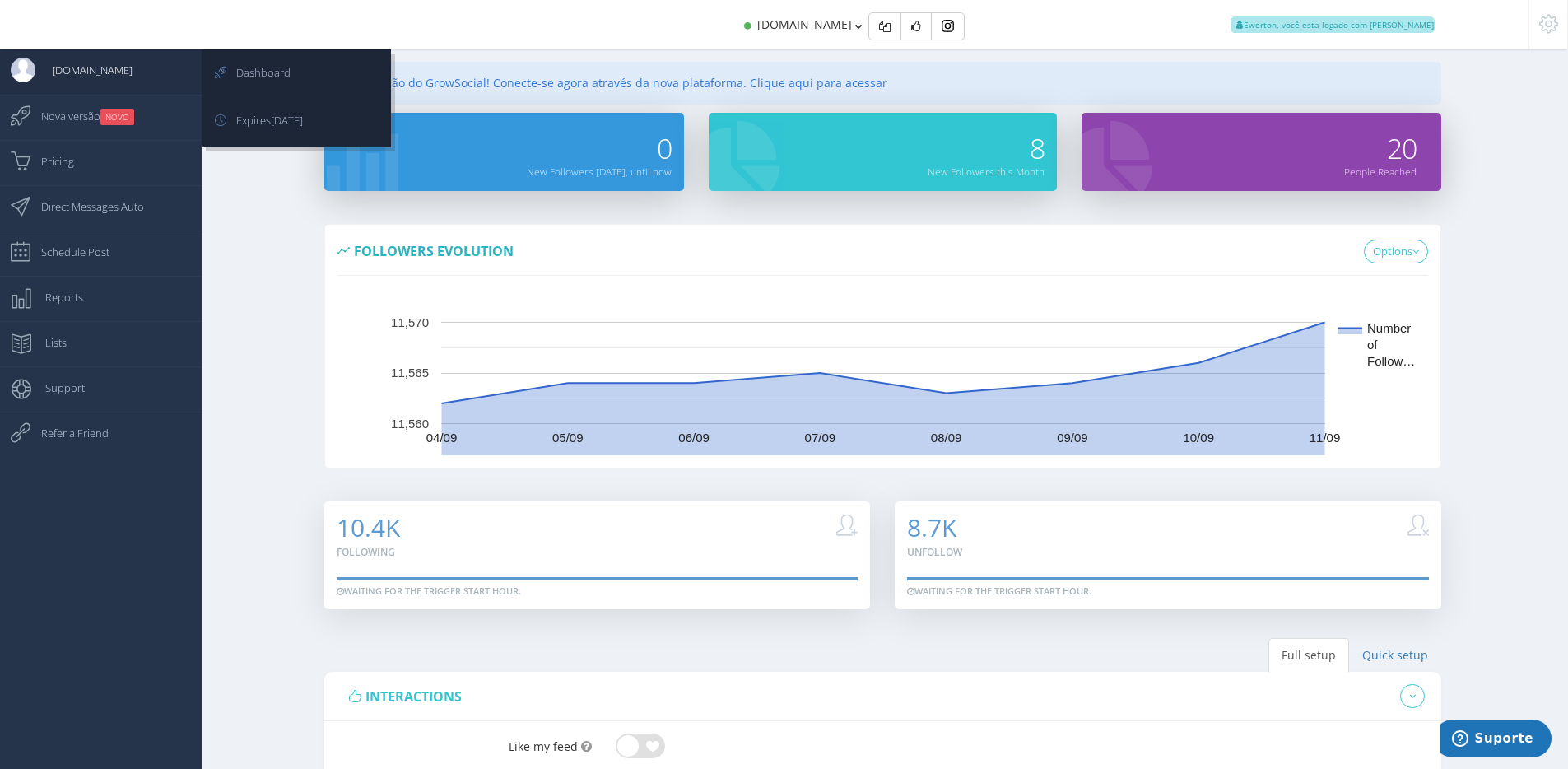
click at [125, 63] on span "[DOMAIN_NAME]" at bounding box center [83, 69] width 97 height 41
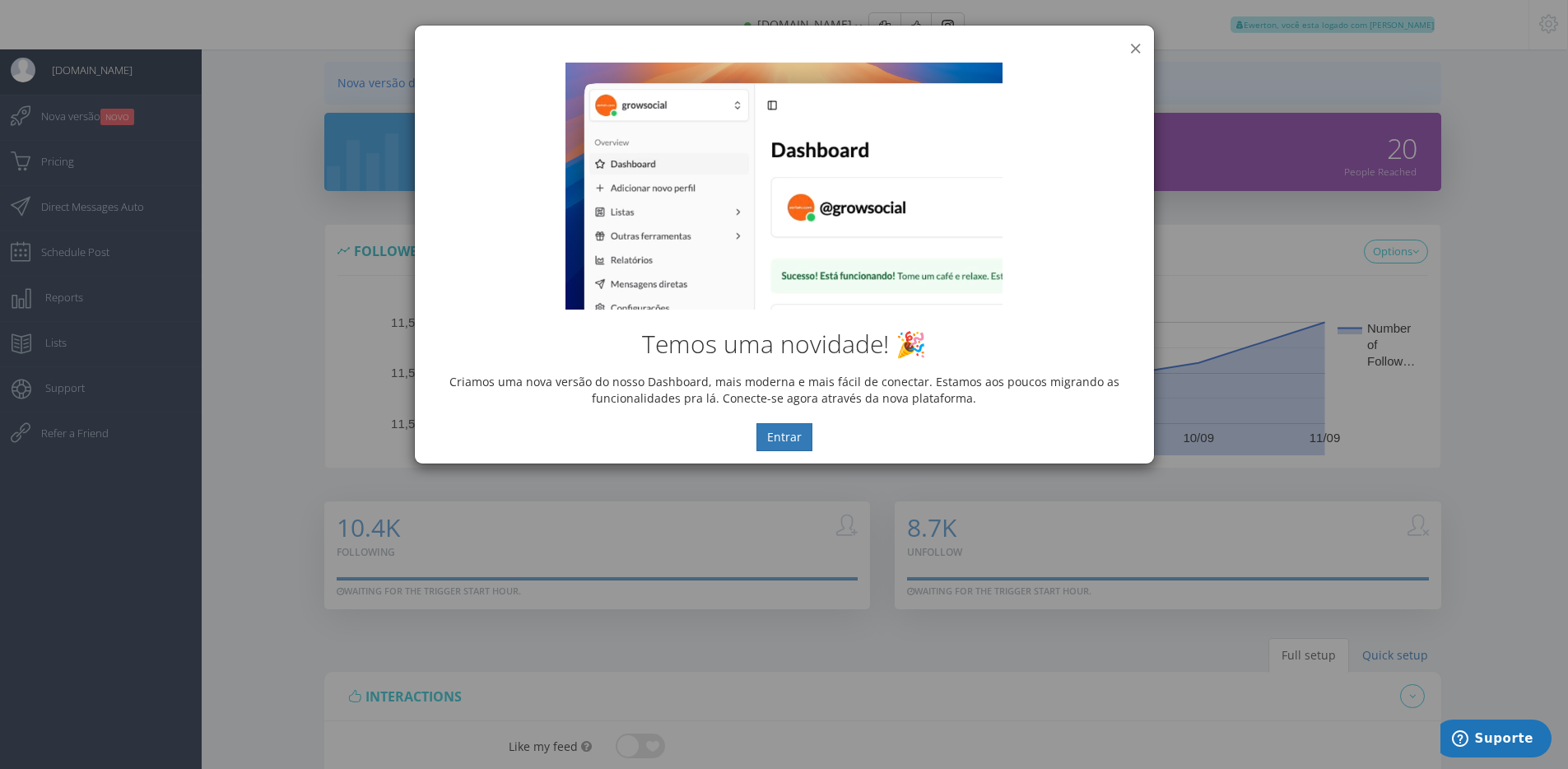
click at [1135, 46] on button "×" at bounding box center [1135, 48] width 13 height 23
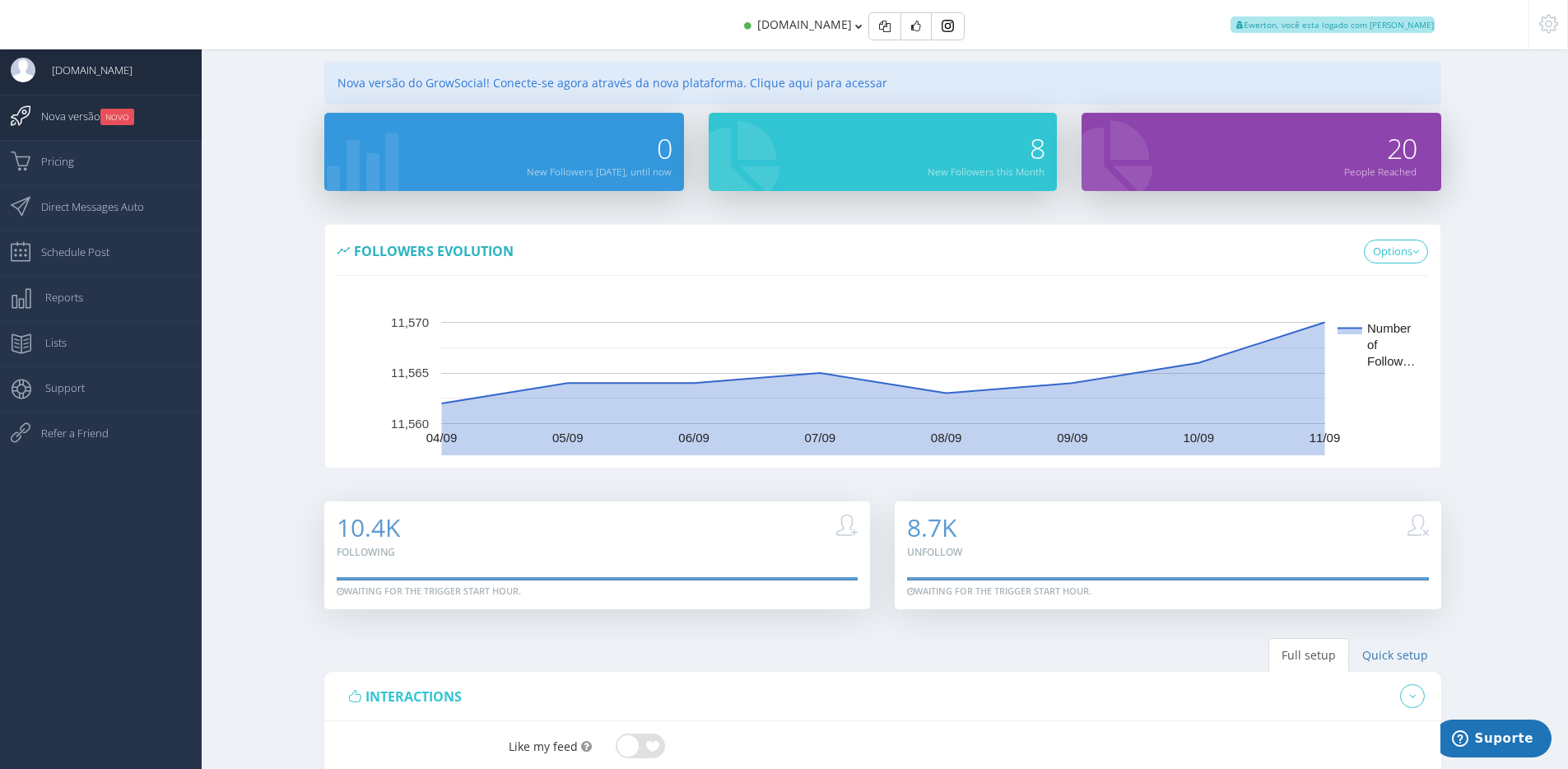
click at [91, 119] on span "Nova versão NOVO" at bounding box center [79, 115] width 109 height 41
